Goal: Check status: Check status

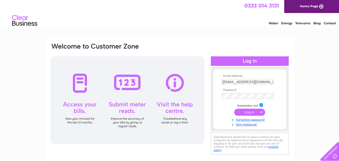
click at [247, 113] on input "submit" at bounding box center [249, 112] width 31 height 7
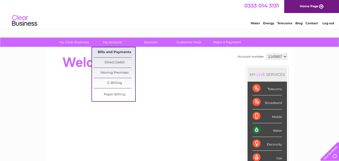
click at [109, 53] on link "Bills and Payments" at bounding box center [114, 52] width 41 height 10
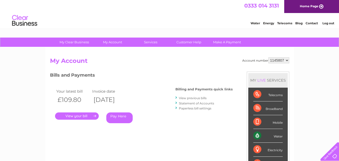
click at [80, 118] on link "." at bounding box center [77, 116] width 44 height 7
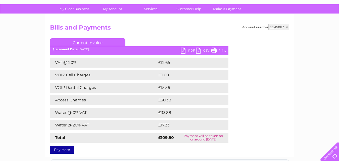
scroll to position [51, 0]
